Goal: Task Accomplishment & Management: Manage account settings

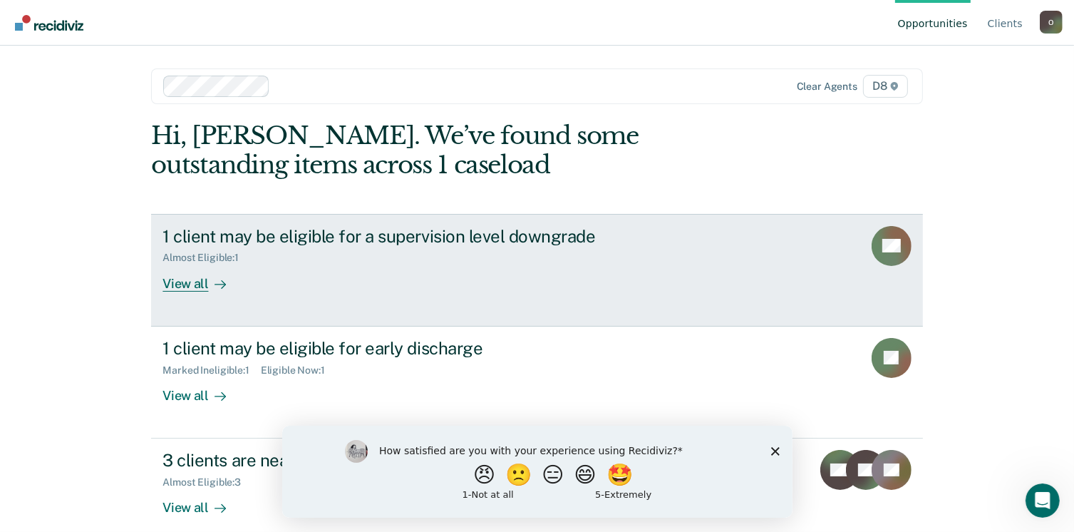
click at [182, 282] on div "View all" at bounding box center [203, 278] width 80 height 28
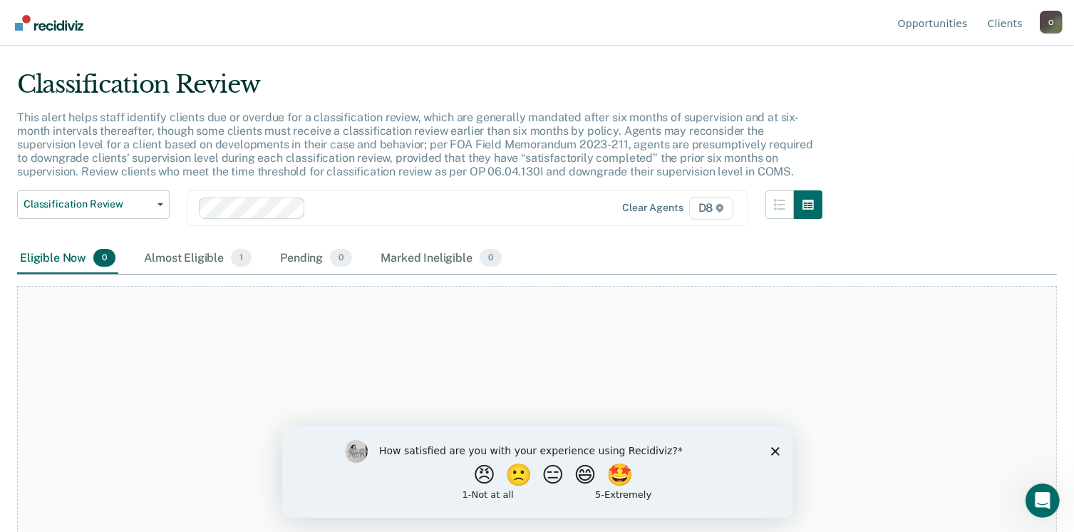
scroll to position [96, 0]
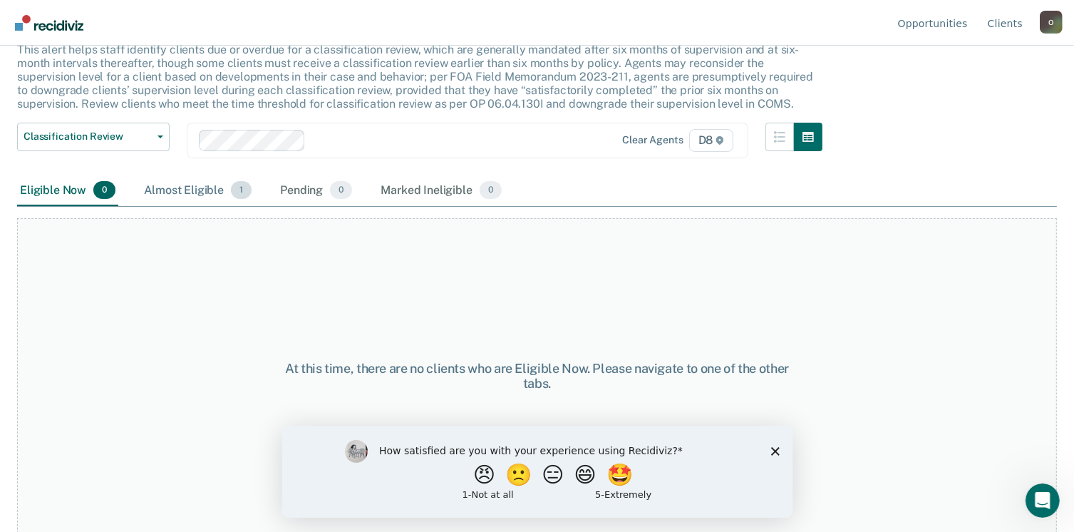
click at [187, 188] on div "Almost Eligible 1" at bounding box center [197, 190] width 113 height 31
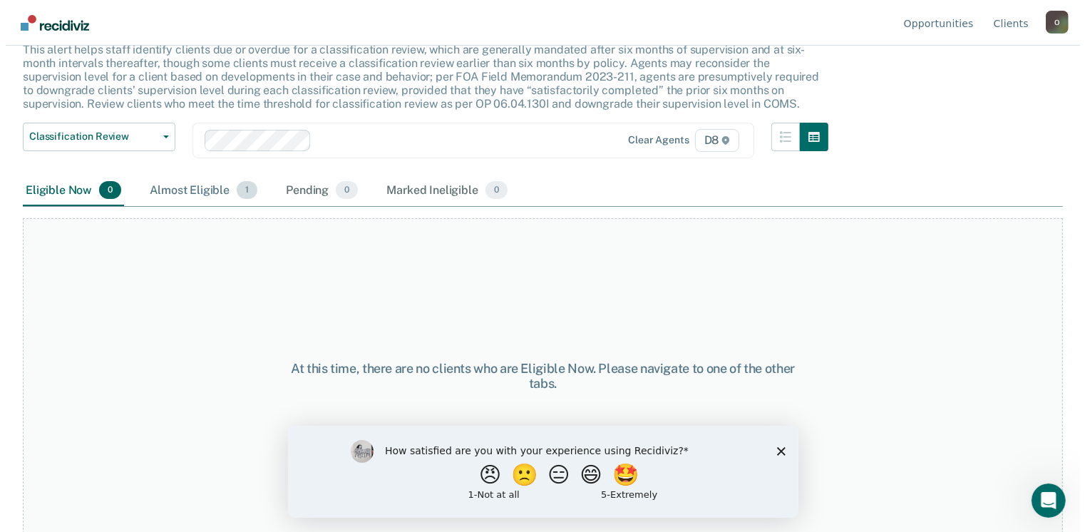
scroll to position [0, 0]
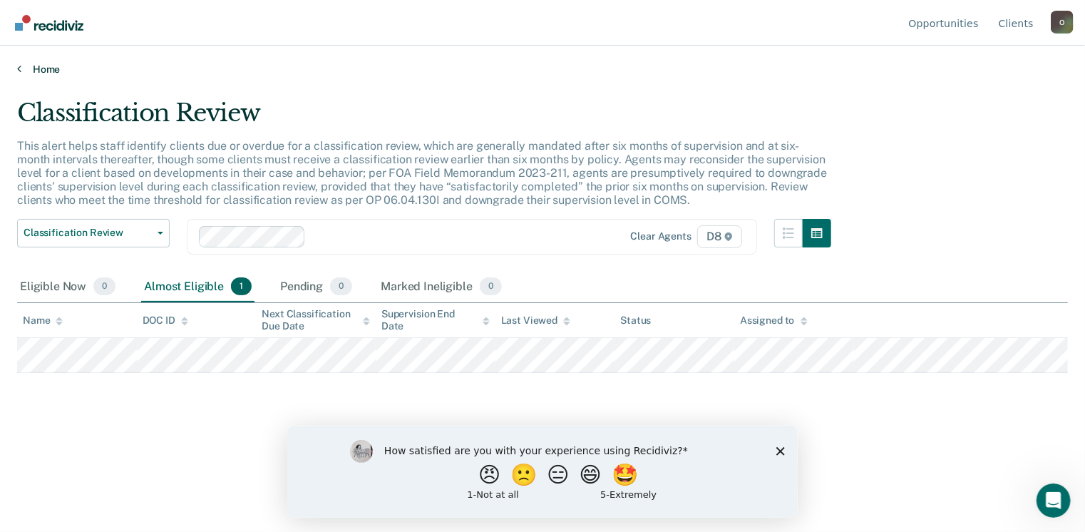
click at [22, 66] on link "Home" at bounding box center [542, 69] width 1051 height 13
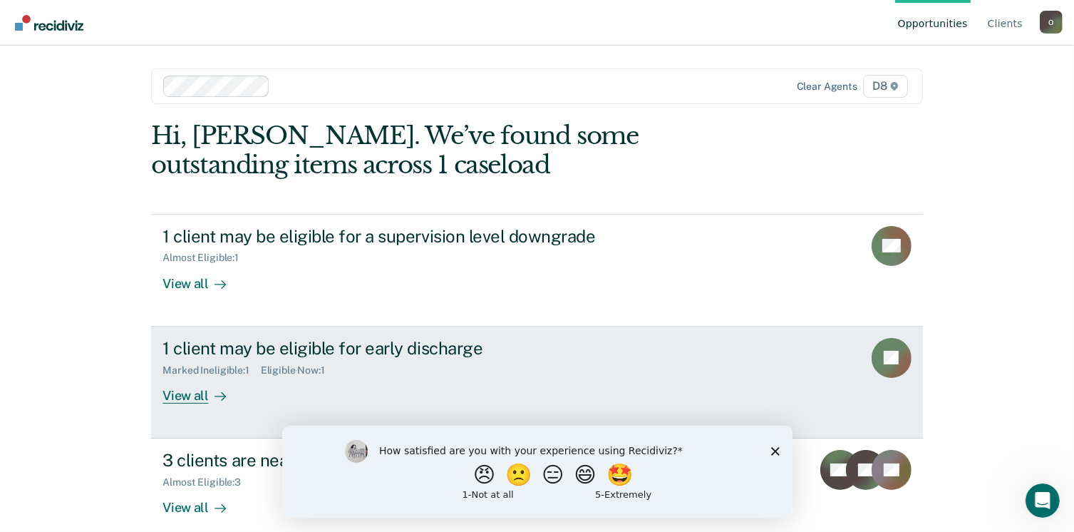
click at [182, 396] on div "View all" at bounding box center [203, 390] width 80 height 28
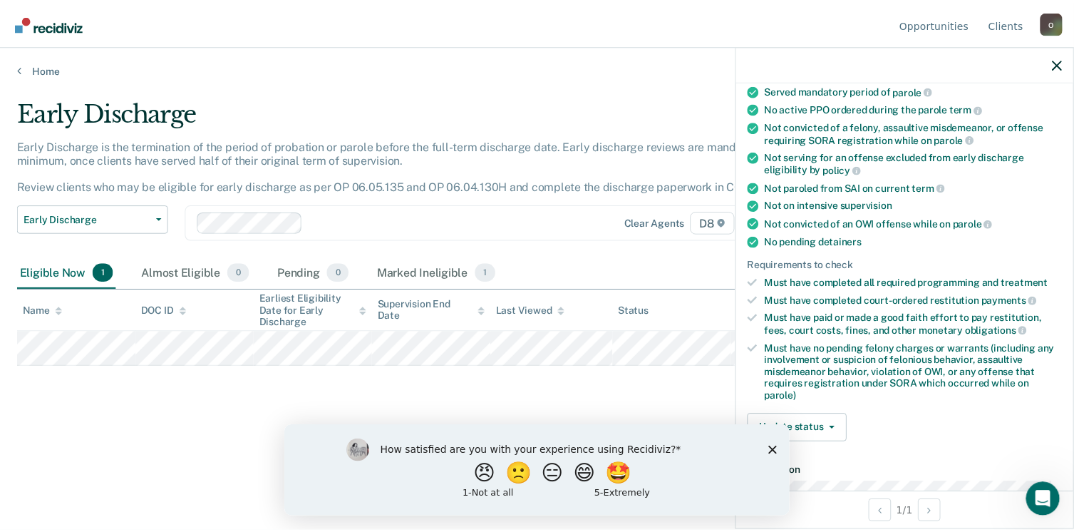
scroll to position [275, 0]
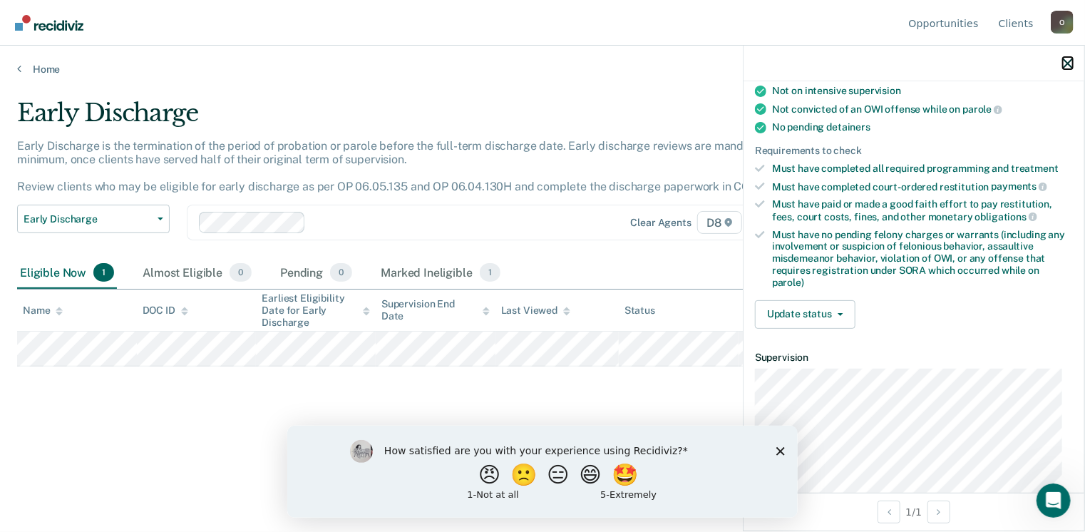
click at [1063, 58] on button "button" at bounding box center [1068, 63] width 10 height 12
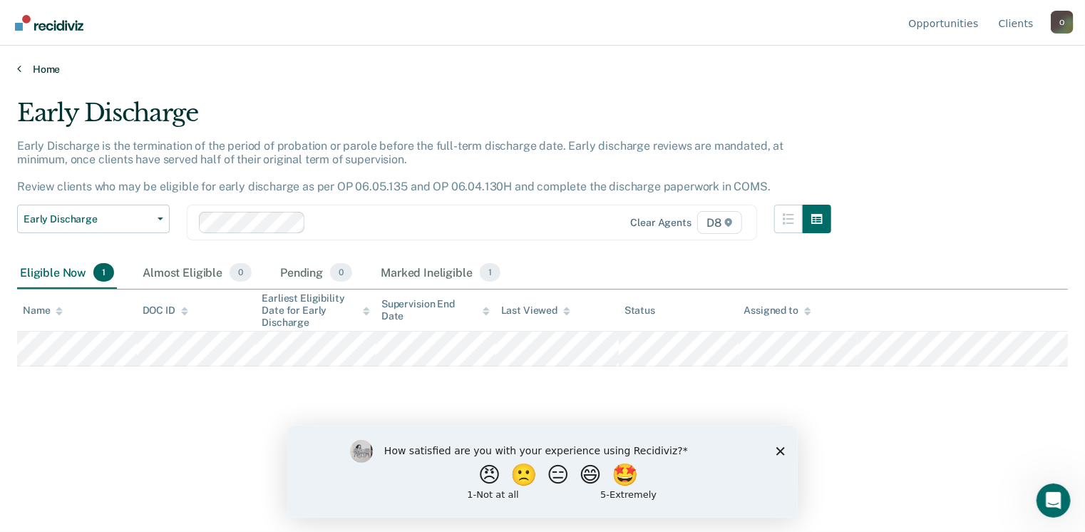
click at [44, 70] on link "Home" at bounding box center [542, 69] width 1051 height 13
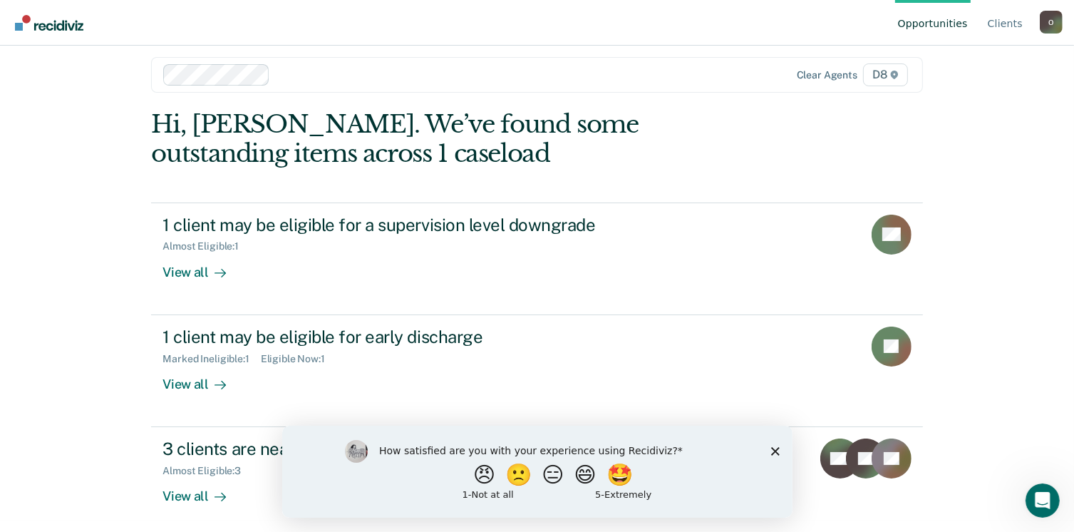
scroll to position [17, 0]
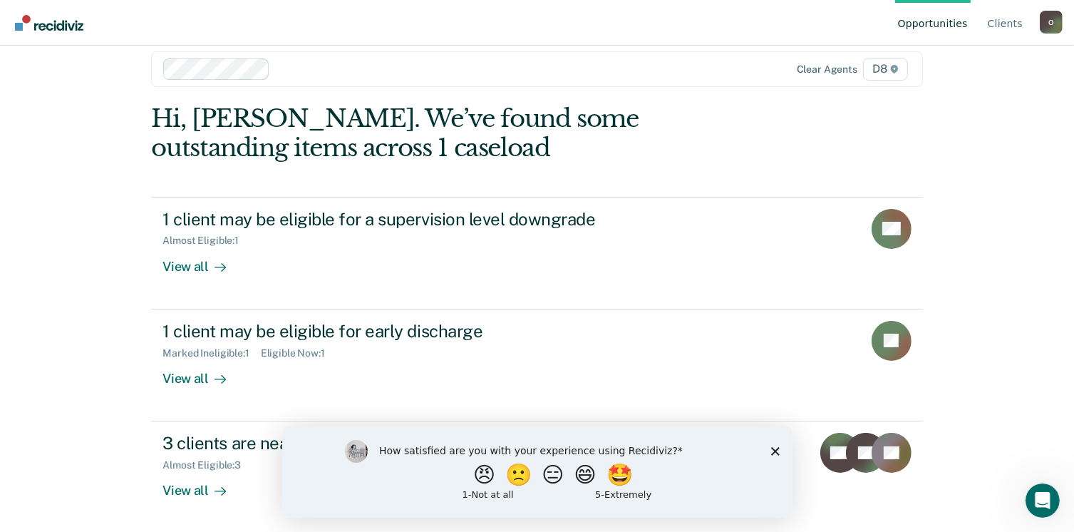
click at [772, 451] on icon "Close survey" at bounding box center [775, 450] width 9 height 9
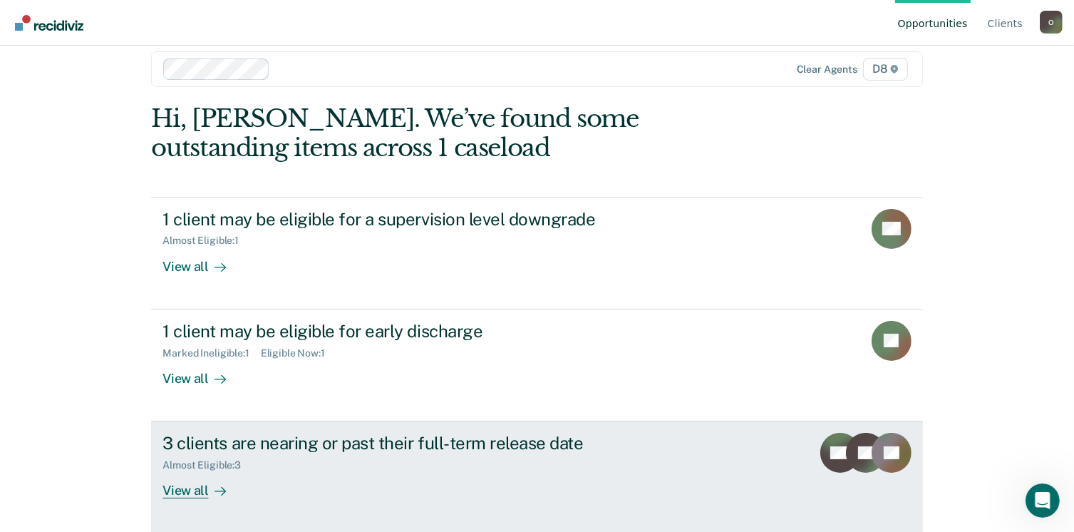
click at [185, 487] on div "View all" at bounding box center [203, 485] width 80 height 28
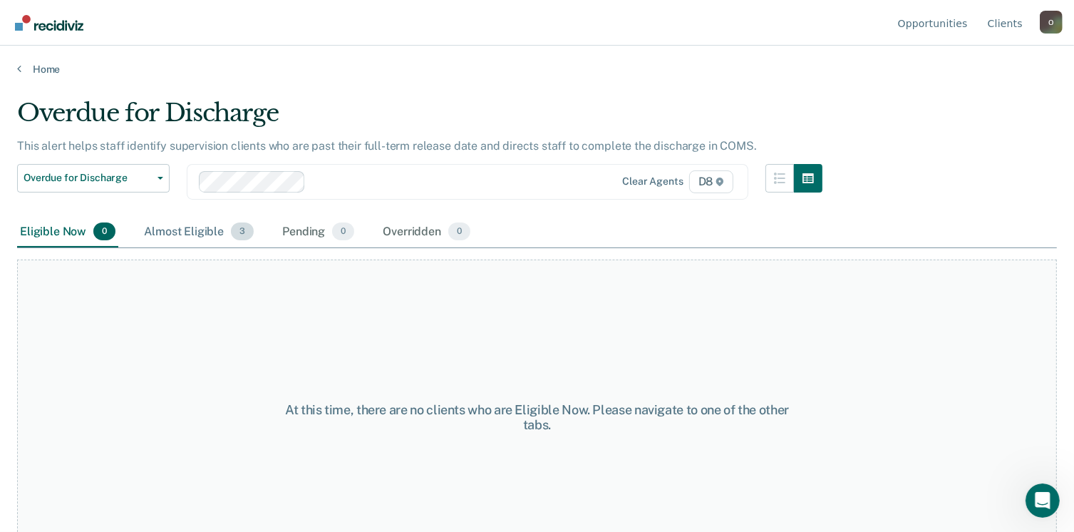
click at [190, 233] on div "Almost Eligible 3" at bounding box center [198, 232] width 115 height 31
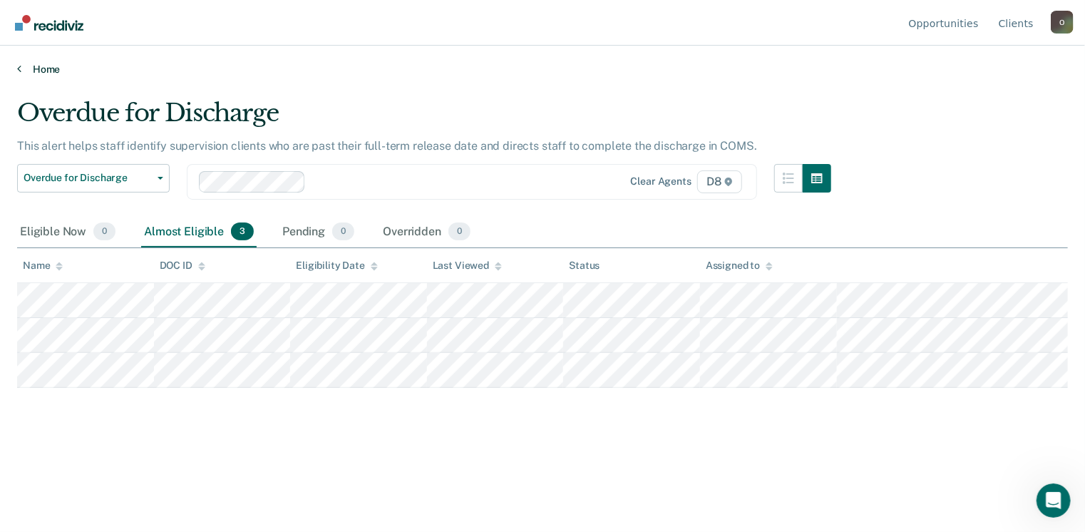
click at [40, 64] on link "Home" at bounding box center [542, 69] width 1051 height 13
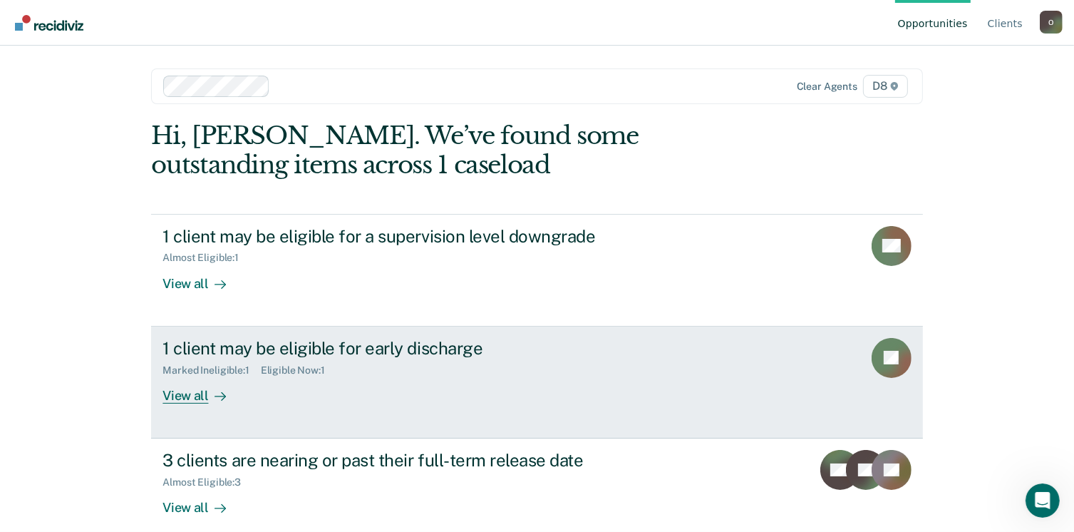
click at [177, 394] on div "View all" at bounding box center [203, 390] width 80 height 28
click at [181, 394] on div "View all" at bounding box center [203, 390] width 80 height 28
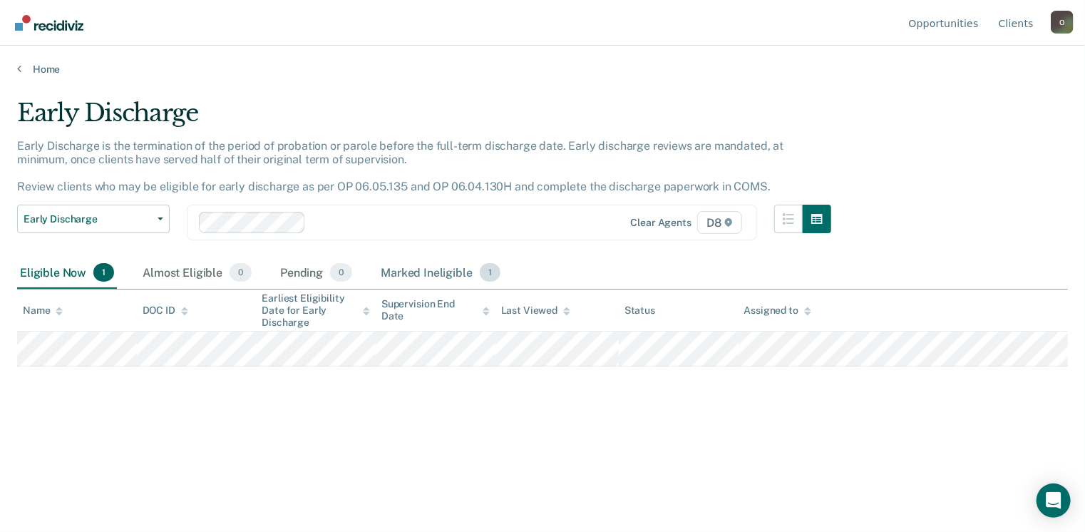
click at [418, 270] on div "Marked Ineligible 1" at bounding box center [440, 272] width 125 height 31
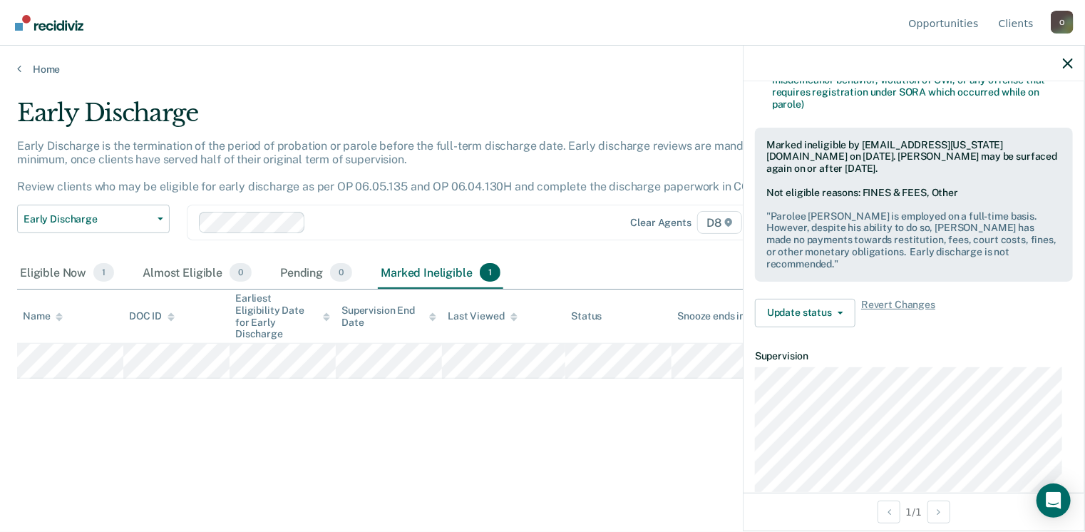
scroll to position [456, 0]
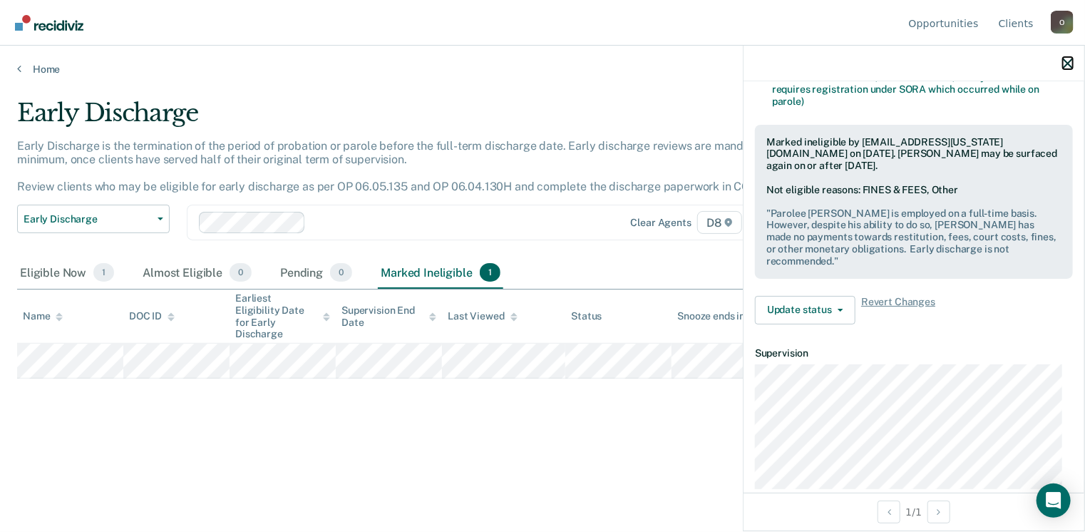
click at [1063, 61] on icon "button" at bounding box center [1068, 63] width 10 height 10
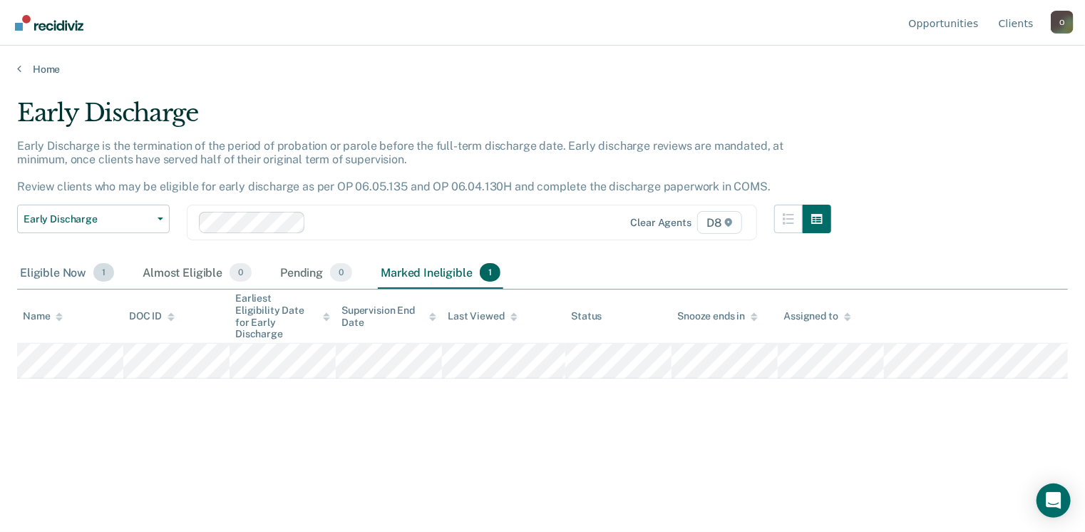
click at [61, 269] on div "Eligible Now 1" at bounding box center [67, 272] width 100 height 31
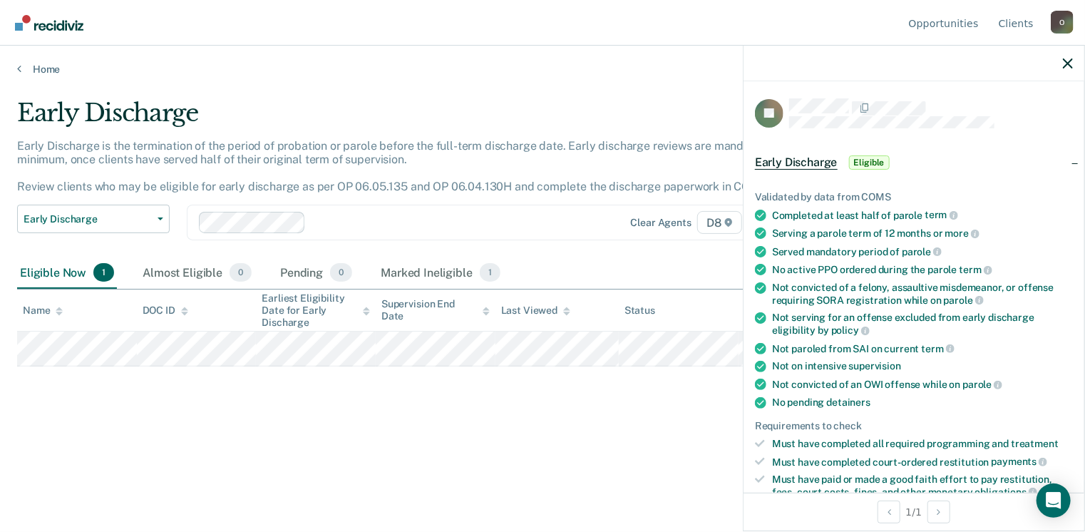
click at [796, 159] on span "Early Discharge" at bounding box center [796, 162] width 83 height 14
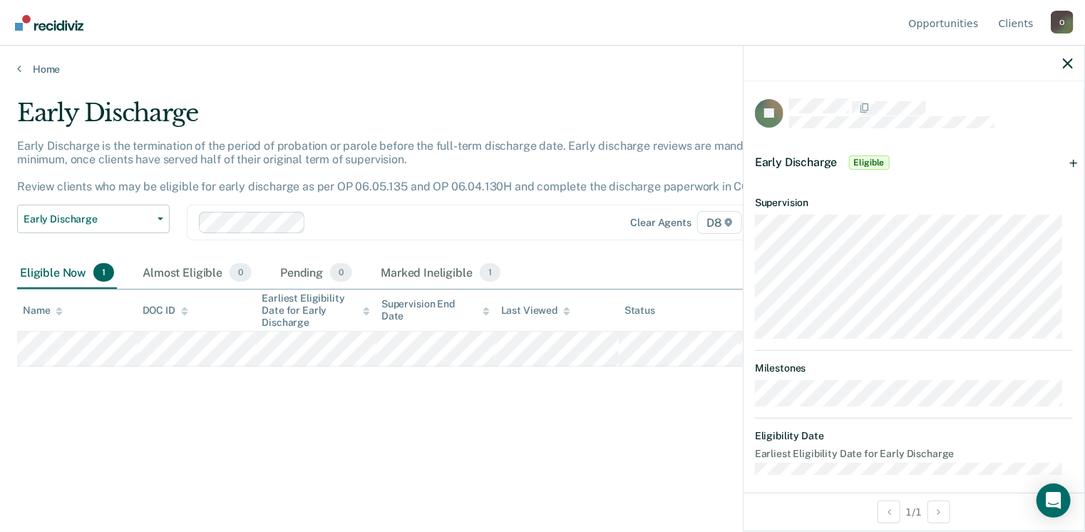
scroll to position [8, 0]
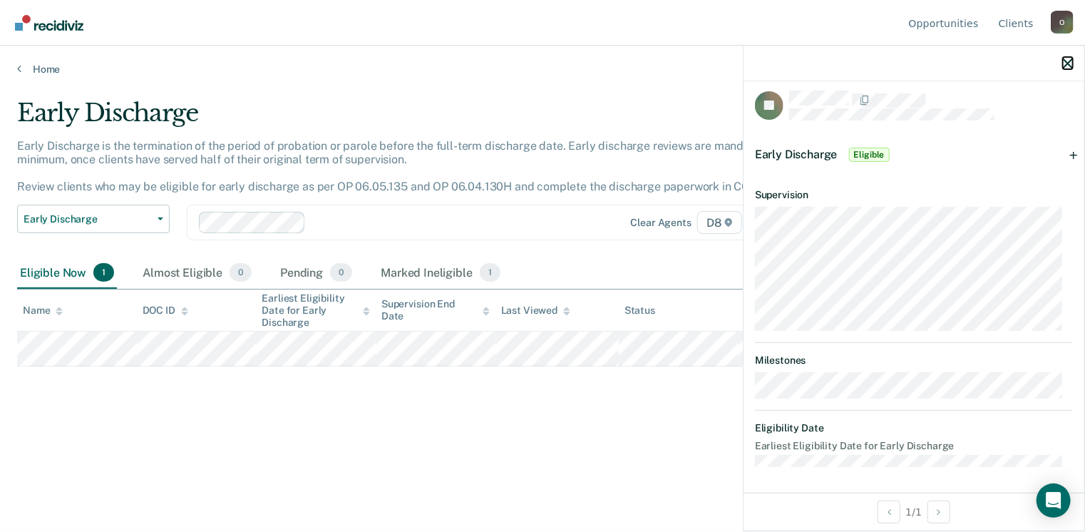
click at [1069, 60] on icon "button" at bounding box center [1068, 63] width 10 height 10
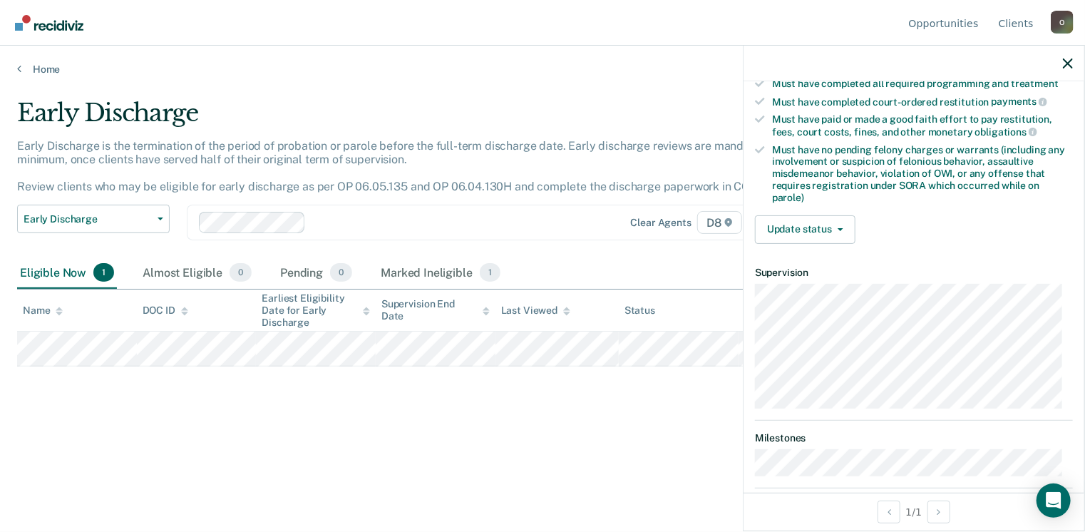
scroll to position [432, 0]
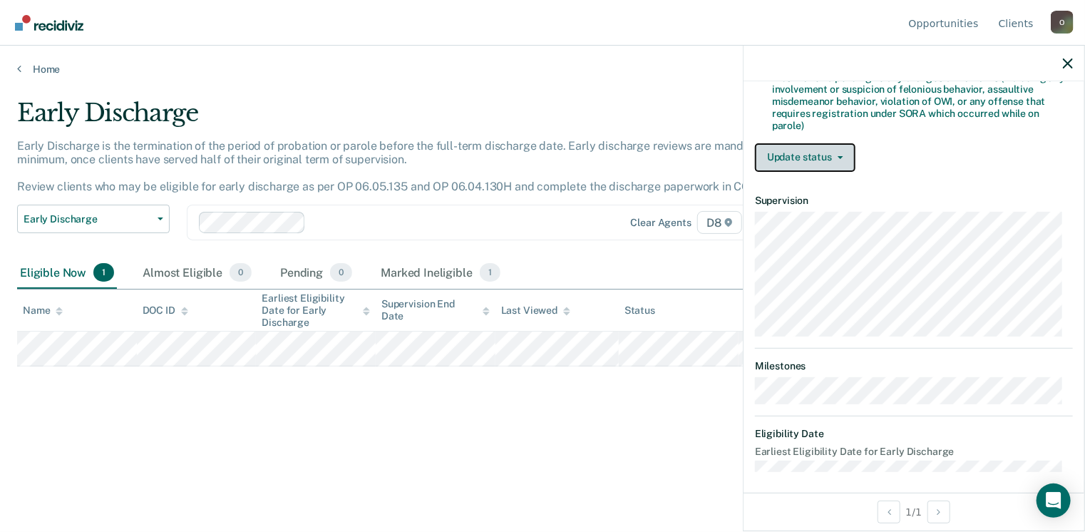
click at [838, 145] on button "Update status" at bounding box center [805, 157] width 101 height 29
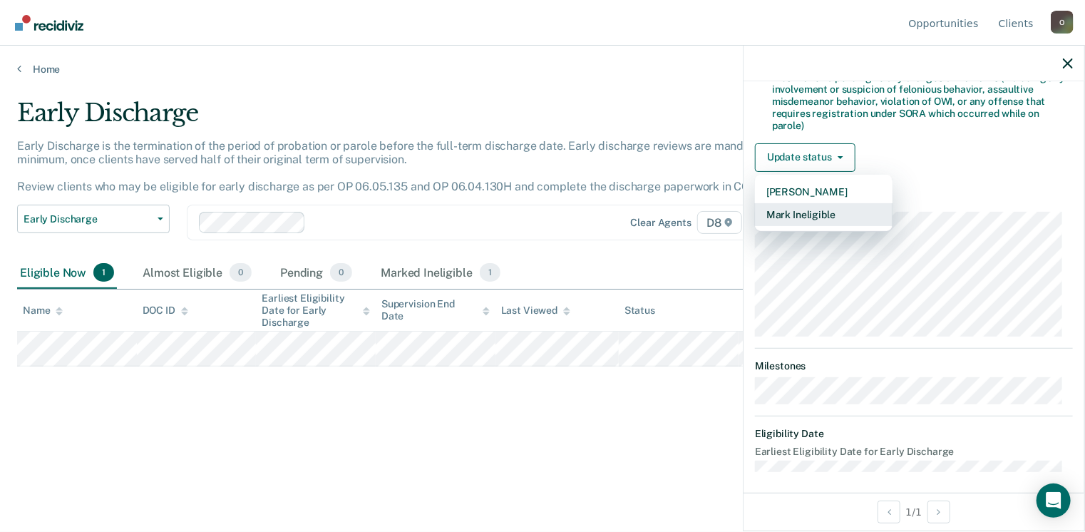
click at [822, 203] on button "Mark Ineligible" at bounding box center [824, 214] width 138 height 23
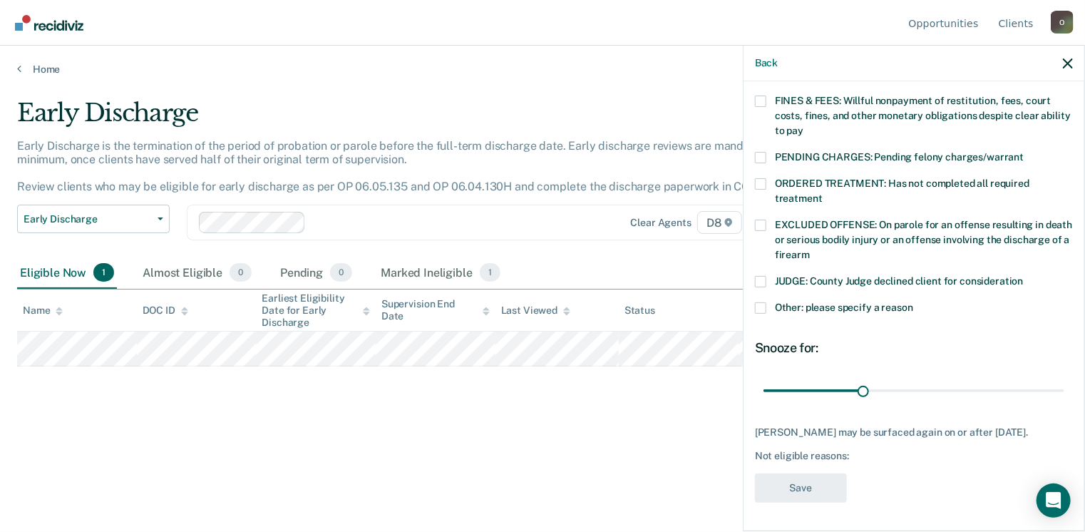
scroll to position [393, 0]
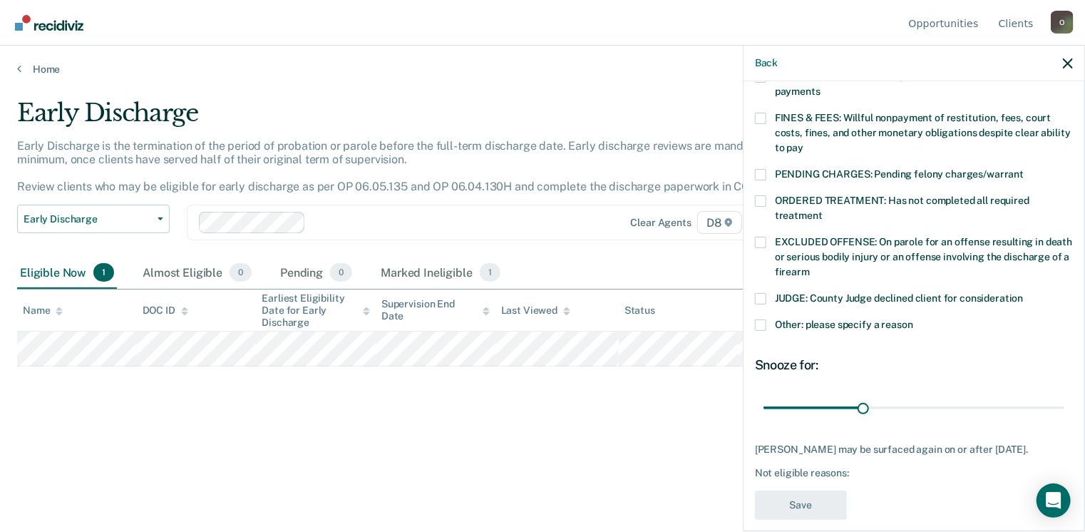
click at [762, 195] on span at bounding box center [760, 200] width 11 height 11
click at [823, 210] on input "ORDERED TREATMENT: Has not completed all required treatment" at bounding box center [823, 210] width 0 height 0
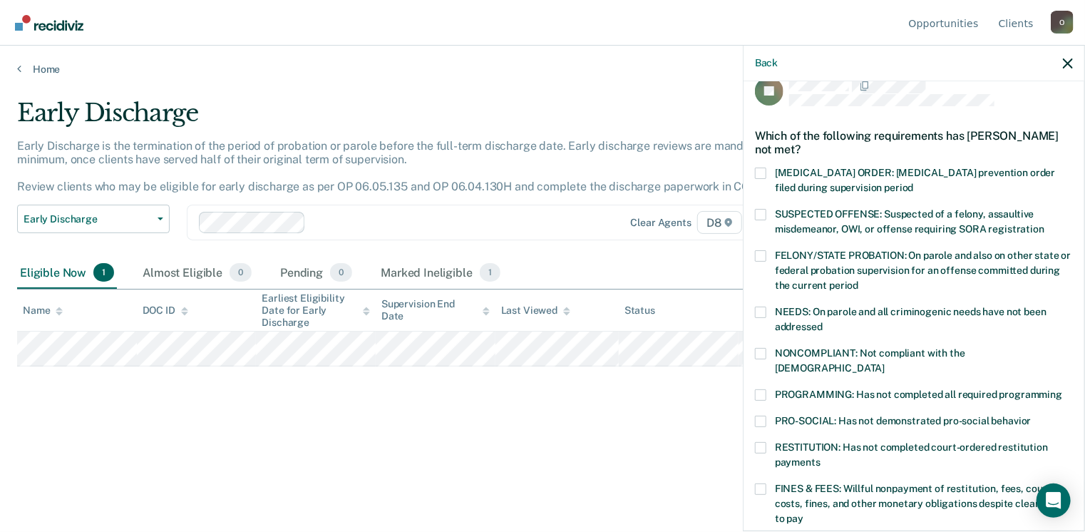
scroll to position [0, 0]
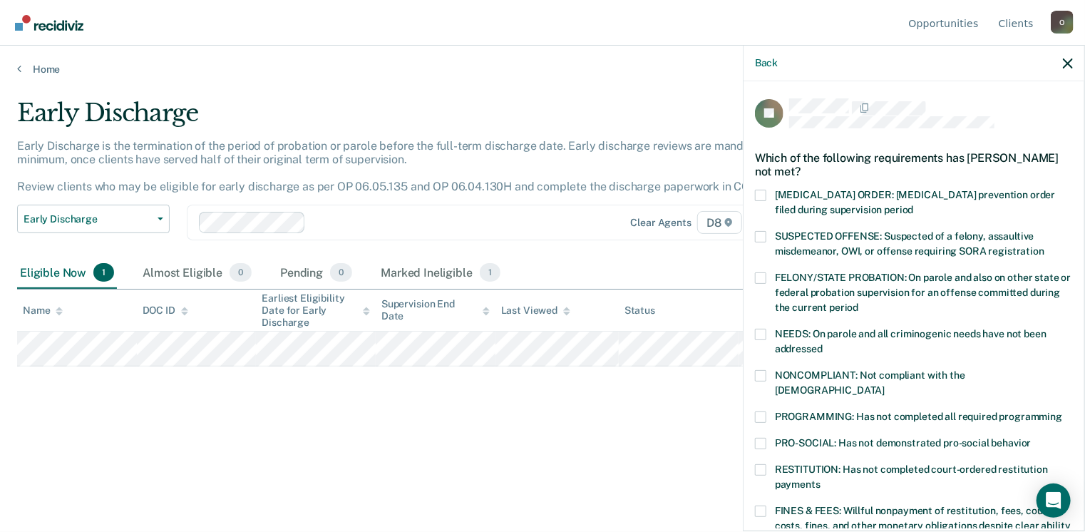
click at [757, 374] on span at bounding box center [760, 375] width 11 height 11
click at [885, 385] on input "NONCOMPLIANT: Not compliant with the [DEMOGRAPHIC_DATA]" at bounding box center [885, 385] width 0 height 0
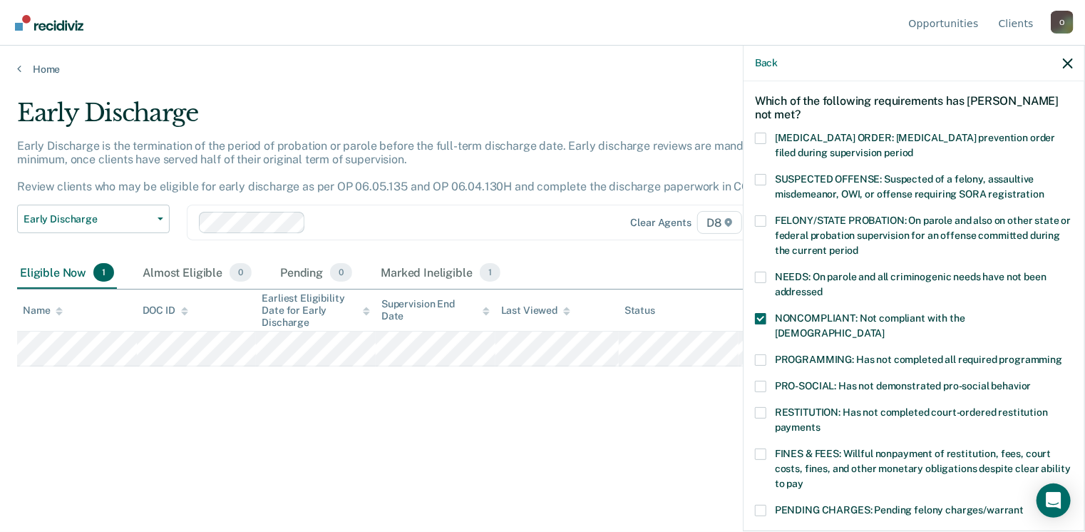
scroll to position [86, 0]
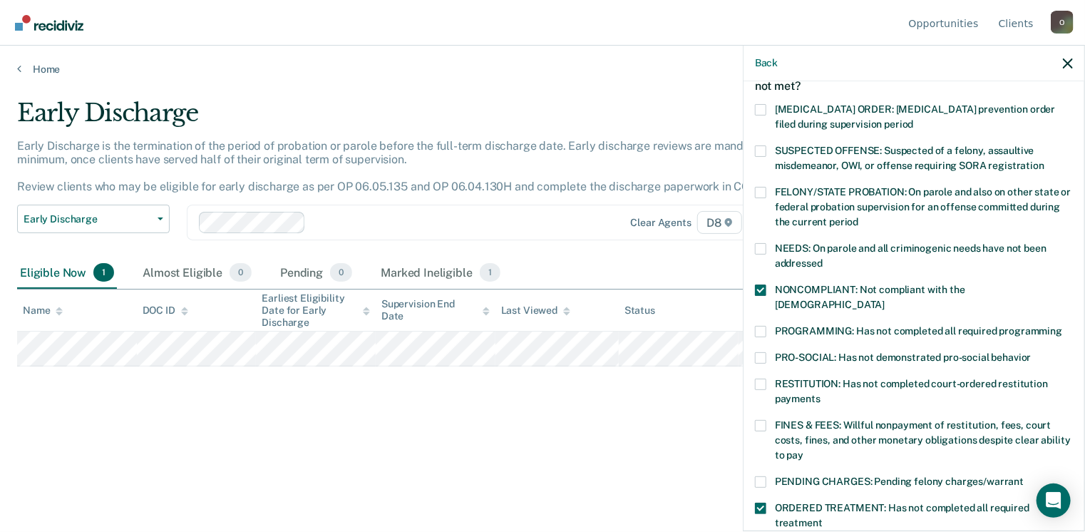
click at [762, 246] on span at bounding box center [760, 248] width 11 height 11
click at [823, 258] on input "NEEDS: On parole and all criminogenic needs have not been addressed" at bounding box center [823, 258] width 0 height 0
click at [758, 503] on span at bounding box center [760, 508] width 11 height 11
click at [823, 517] on input "ORDERED TREATMENT: Has not completed all required treatment" at bounding box center [823, 517] width 0 height 0
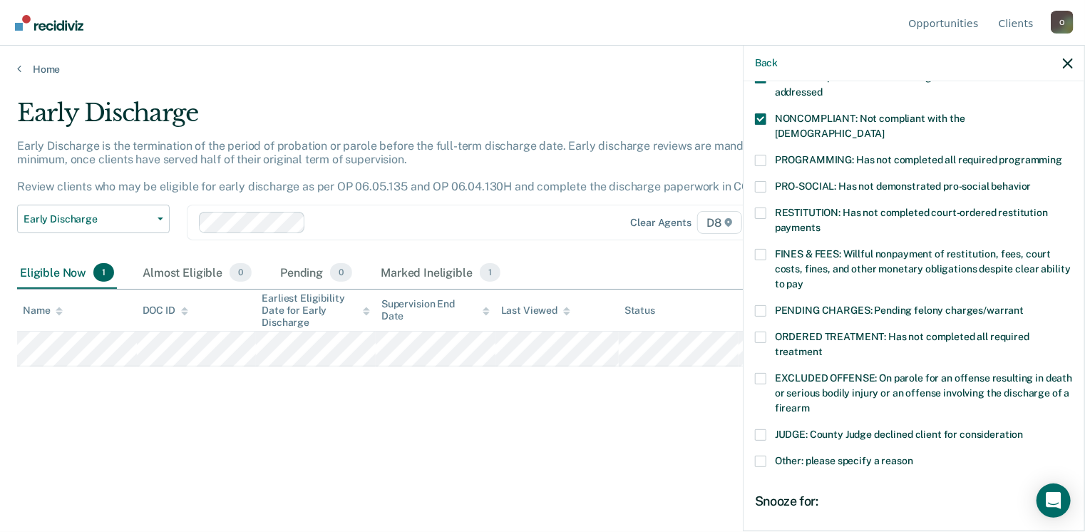
scroll to position [314, 0]
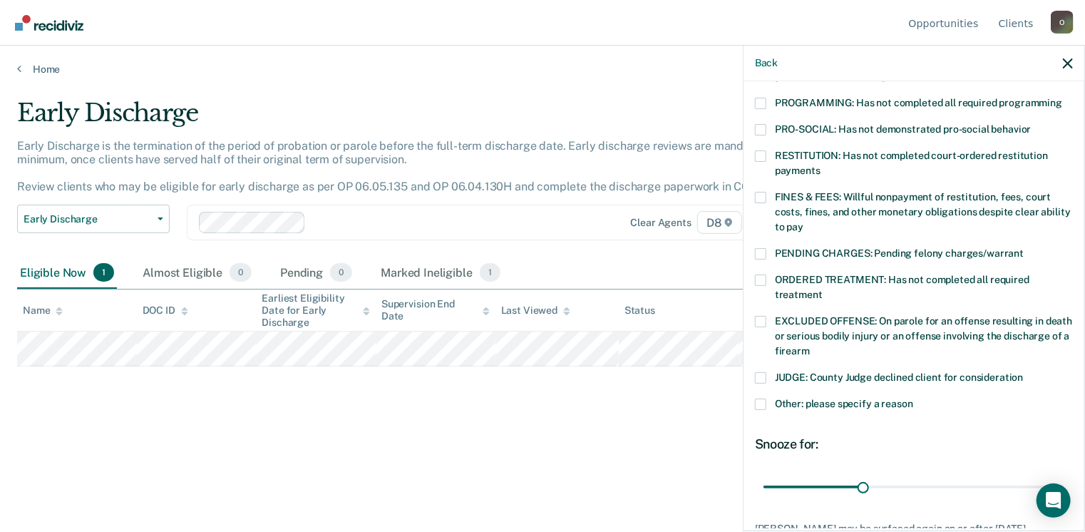
click at [759, 316] on span at bounding box center [760, 321] width 11 height 11
click at [810, 346] on input "EXCLUDED OFFENSE: On parole for an offense resulting in death or serious bodily…" at bounding box center [810, 346] width 0 height 0
type input "90"
click at [1049, 475] on input "range" at bounding box center [913, 487] width 301 height 25
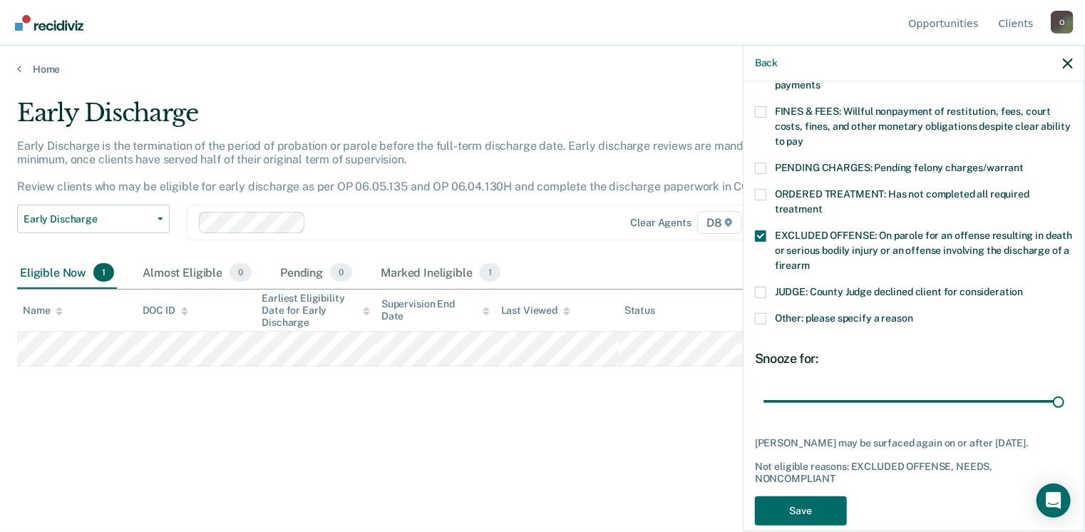
scroll to position [405, 0]
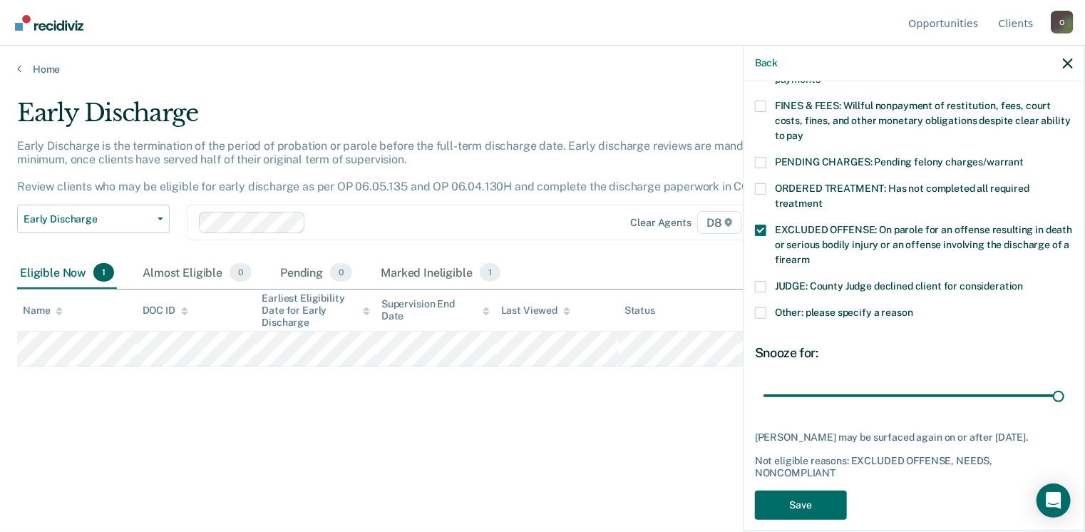
click at [756, 307] on span at bounding box center [760, 312] width 11 height 11
click at [913, 307] on input "Other: please specify a reason" at bounding box center [913, 307] width 0 height 0
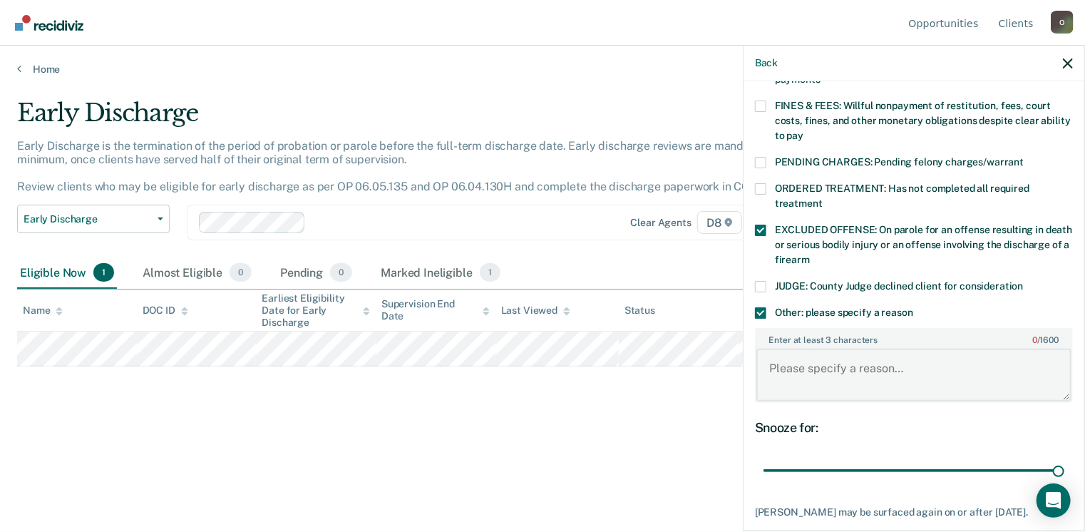
click at [773, 349] on textarea "Enter at least 3 characters 0 / 1600" at bounding box center [913, 375] width 315 height 53
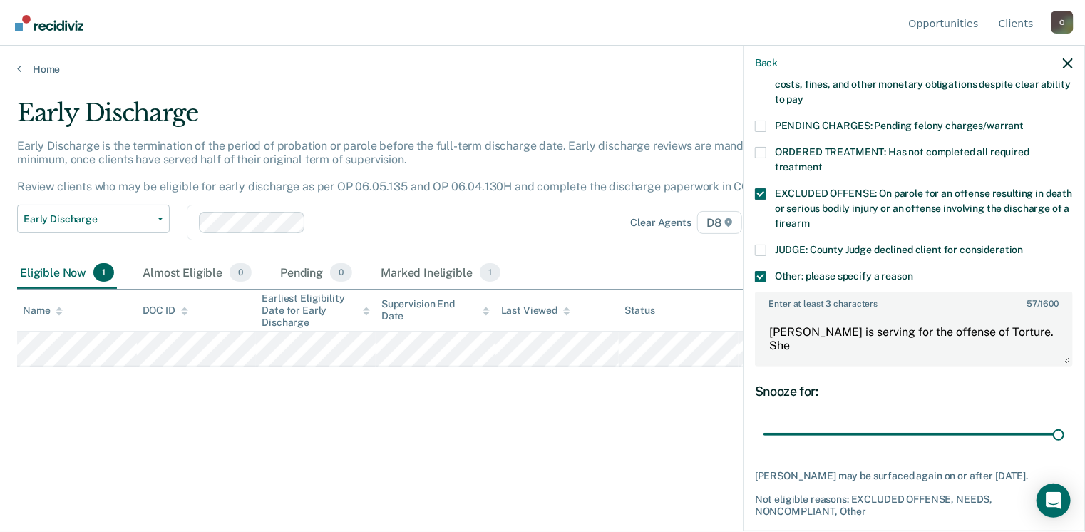
scroll to position [478, 0]
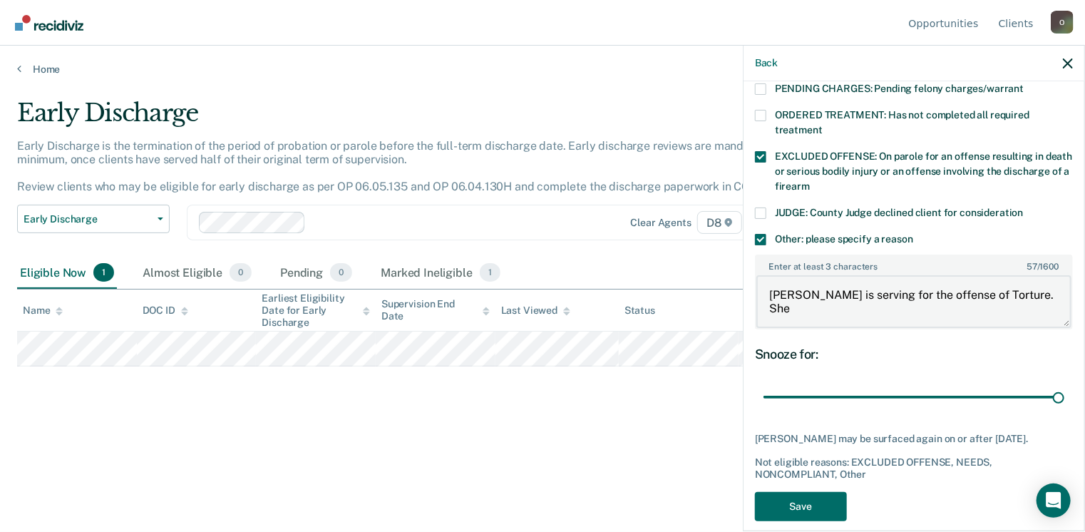
click at [801, 292] on textarea "[PERSON_NAME] is serving for the offense of Torture. She" at bounding box center [913, 301] width 315 height 53
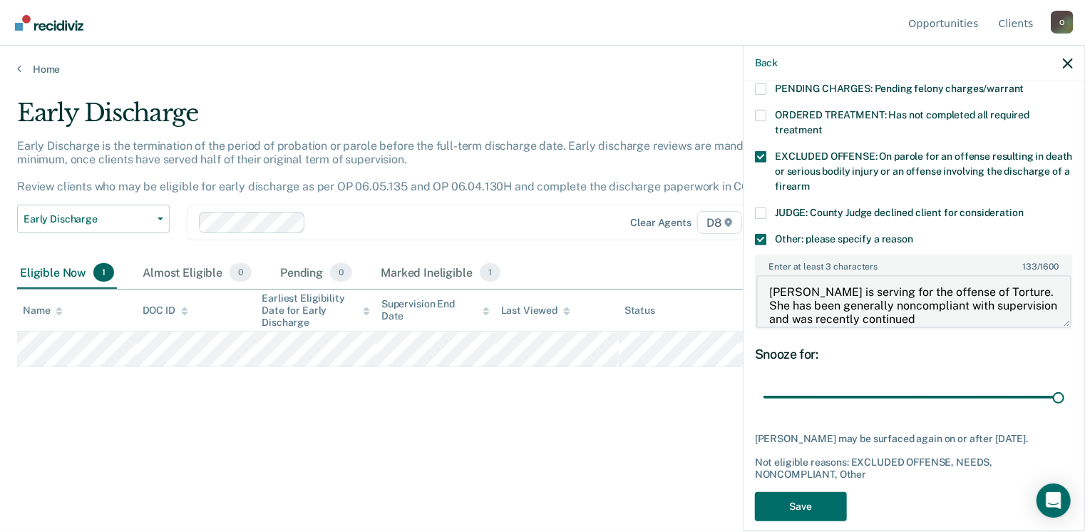
click at [999, 301] on textarea "[PERSON_NAME] is serving for the offense of Torture. She has been generally non…" at bounding box center [913, 301] width 315 height 53
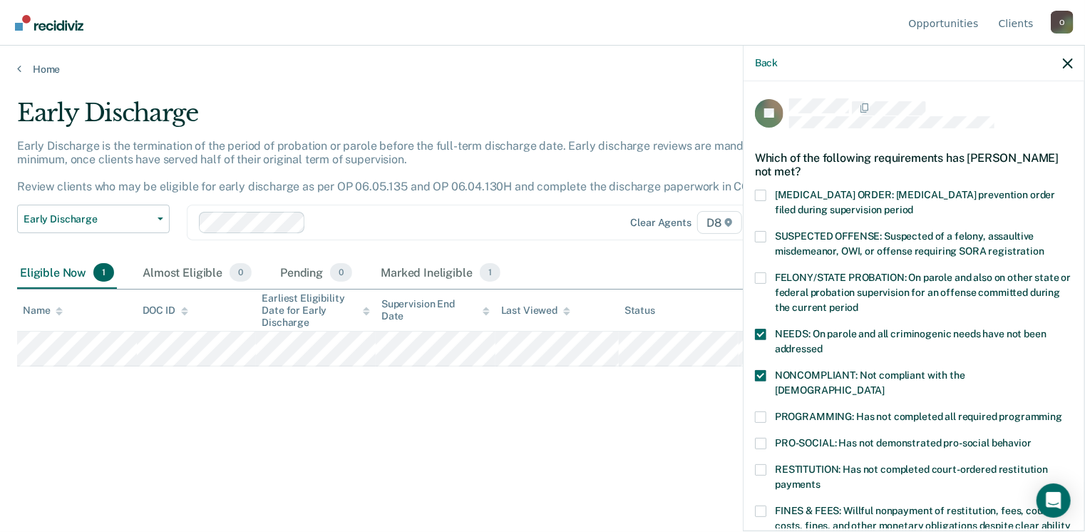
scroll to position [391, 0]
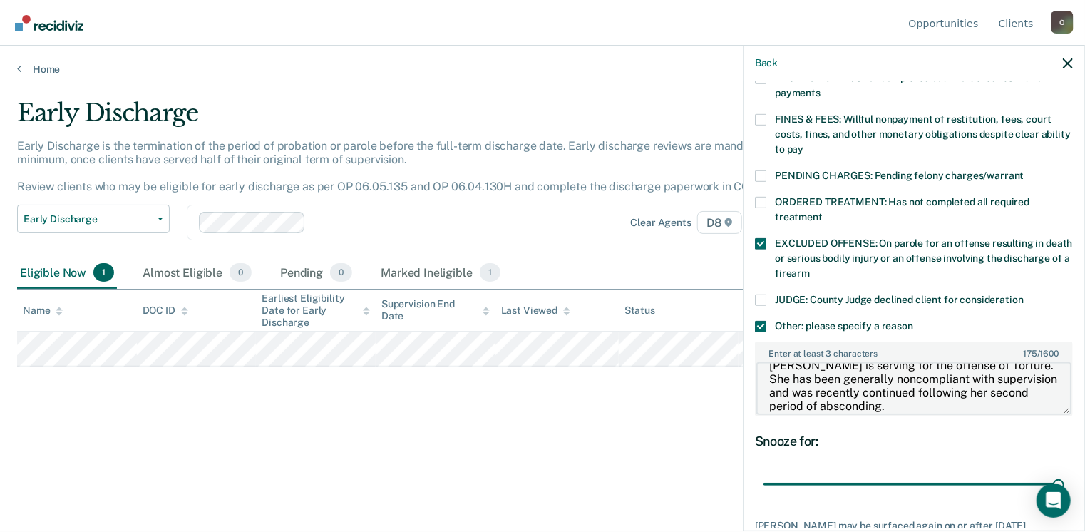
click at [975, 386] on textarea "[PERSON_NAME] is serving for the offense of Torture. She has been generally non…" at bounding box center [913, 388] width 315 height 53
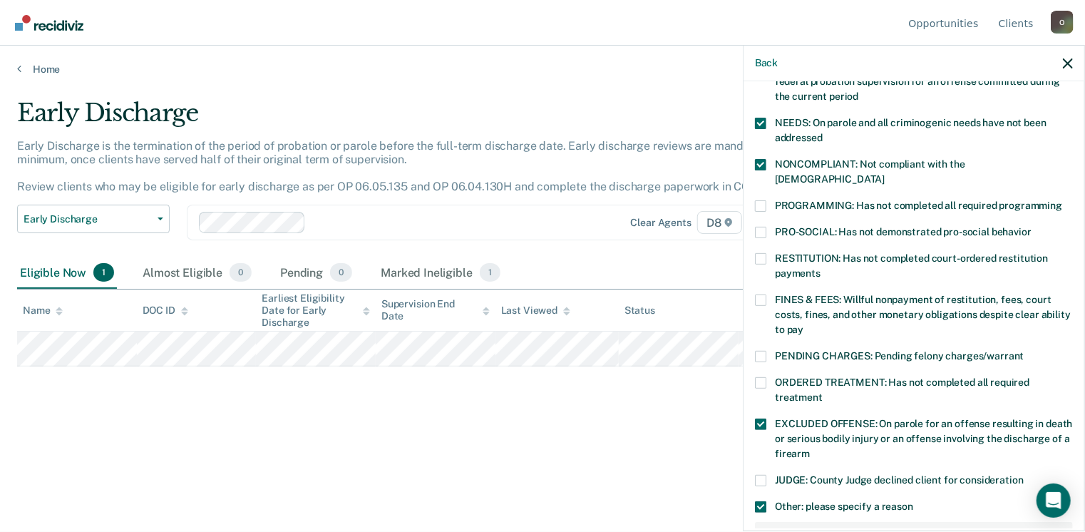
scroll to position [478, 0]
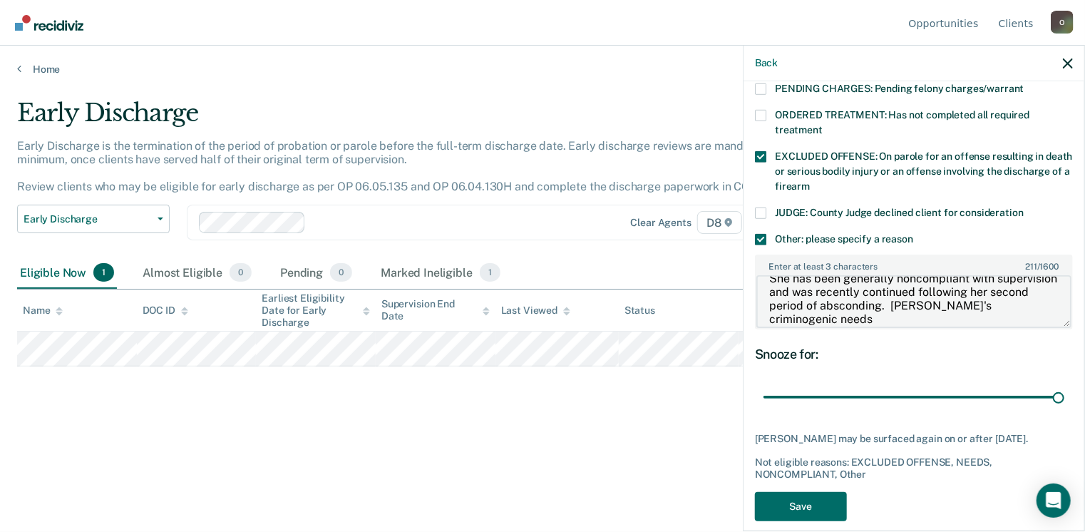
click at [888, 303] on textarea "[PERSON_NAME] is serving for the offense of Torture. She has been generally non…" at bounding box center [913, 301] width 315 height 53
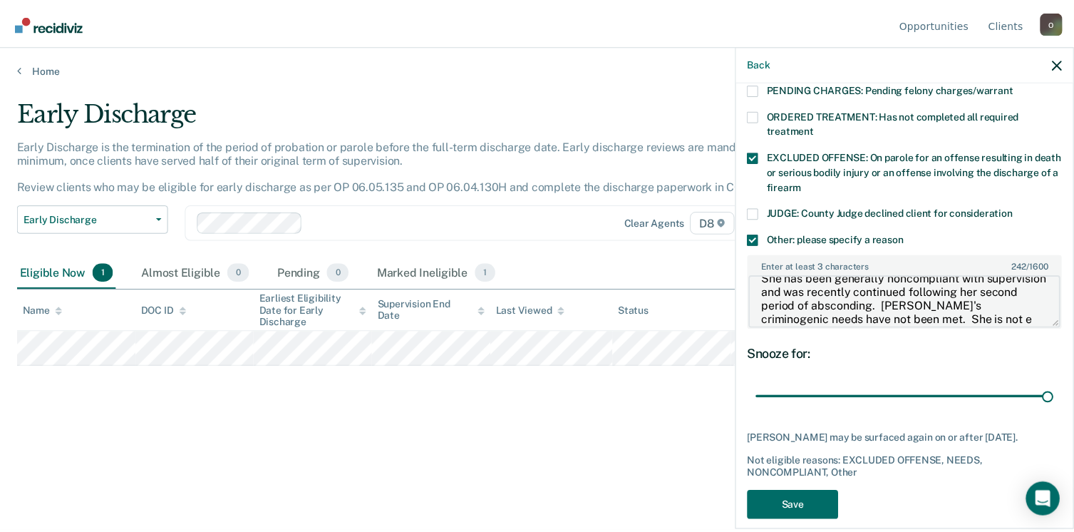
scroll to position [43, 0]
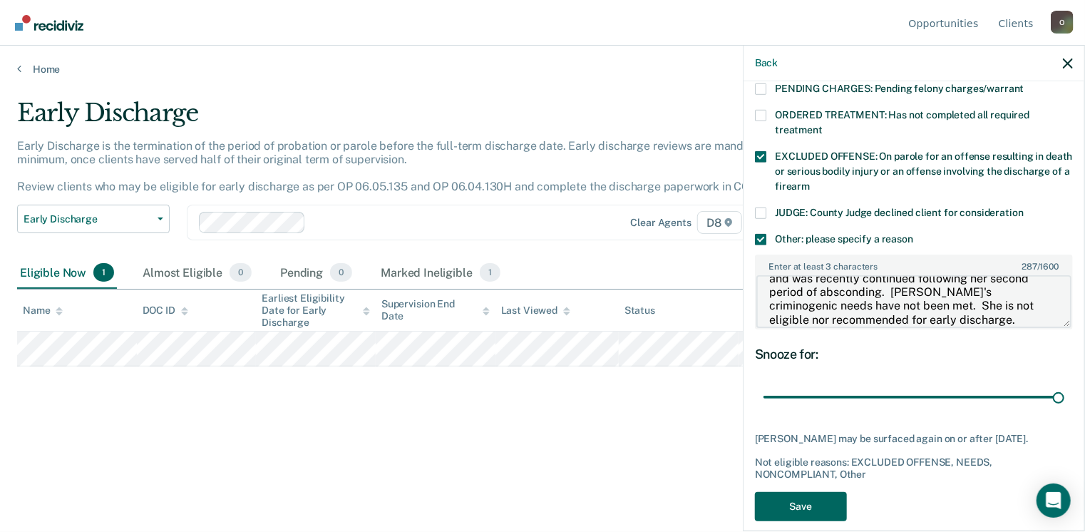
type textarea "[PERSON_NAME] is serving for the offense of Torture. She has been generally non…"
click at [804, 492] on button "Save" at bounding box center [801, 506] width 92 height 29
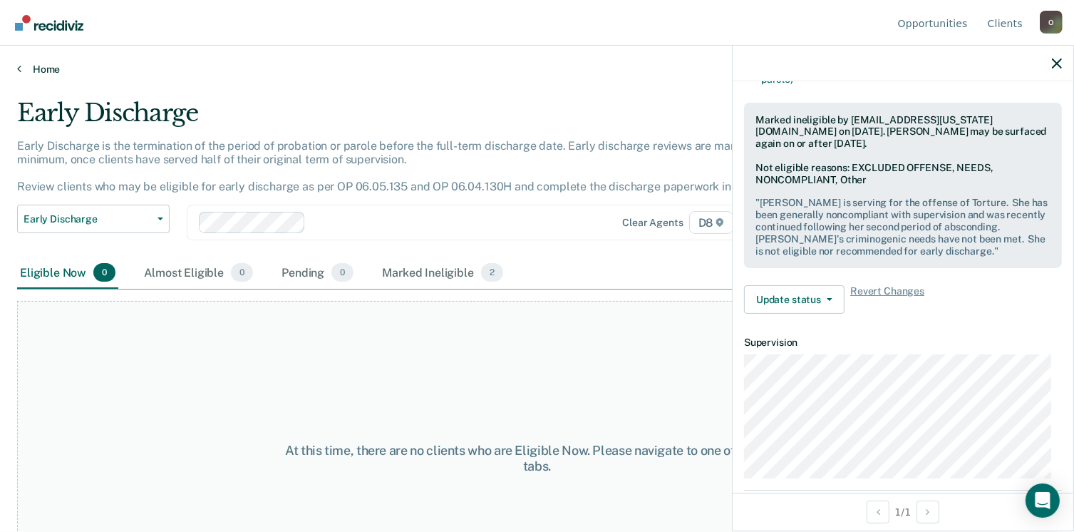
click at [42, 66] on link "Home" at bounding box center [537, 69] width 1040 height 13
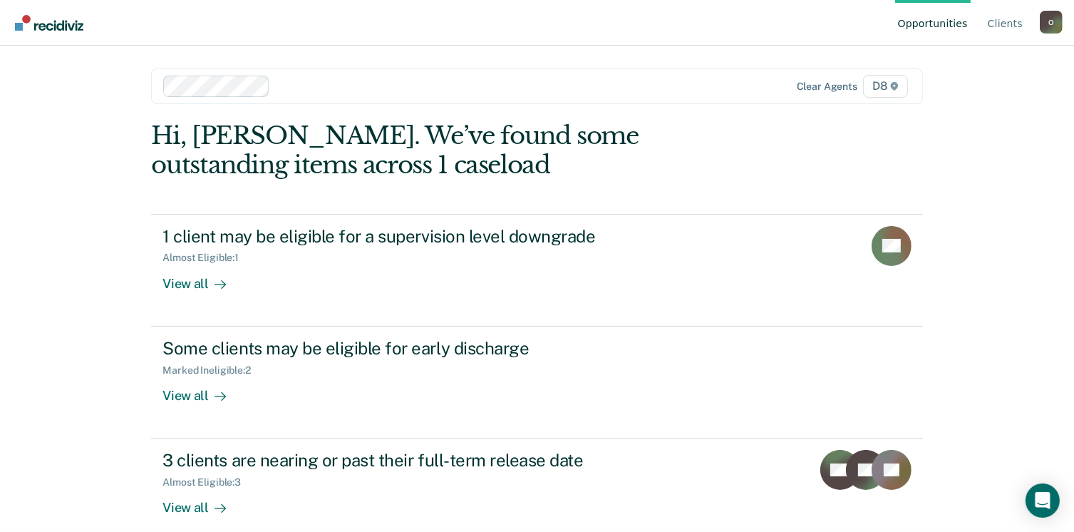
scroll to position [17, 0]
